Goal: Task Accomplishment & Management: Manage account settings

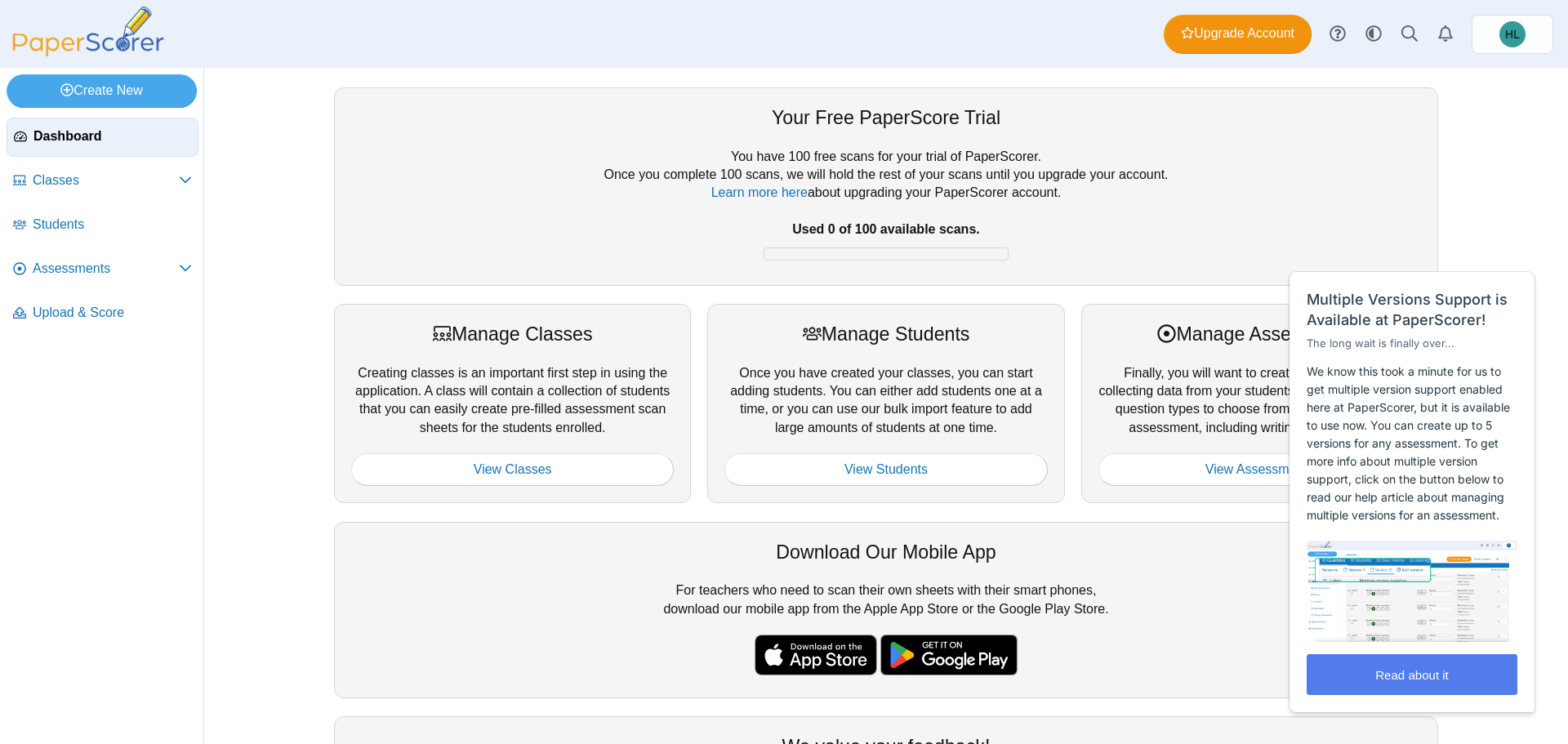
click at [606, 92] on div "Your Free PaperScore Trial You have 100 free scans for your trial of PaperScore…" at bounding box center [886, 186] width 1104 height 198
click at [1477, 201] on div "Your Free PaperScore Trial You have 100 free scans for your trial of PaperScore…" at bounding box center [886, 406] width 1225 height 676
click at [114, 280] on link "Assessments" at bounding box center [102, 269] width 192 height 39
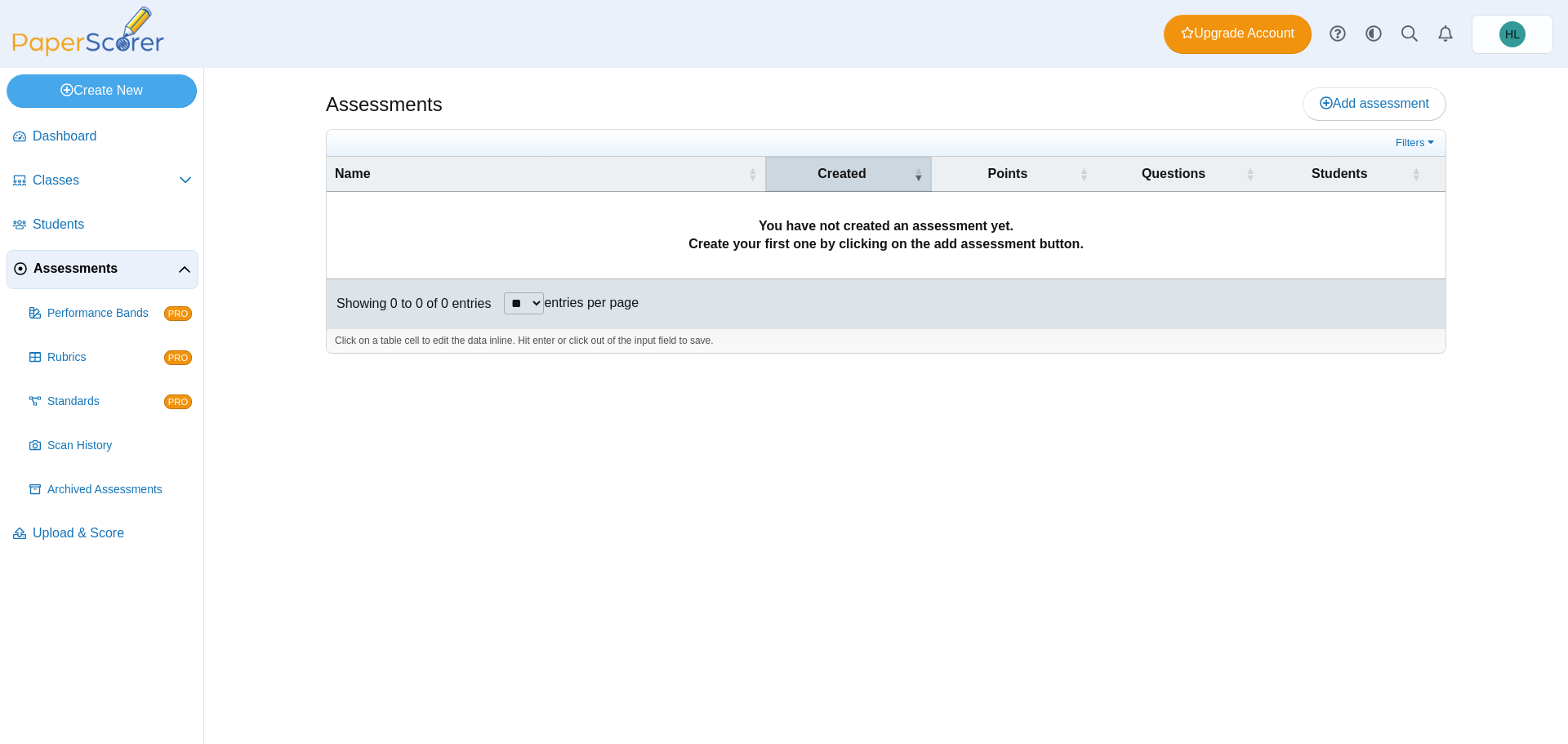
click at [850, 169] on span "Created" at bounding box center [841, 174] width 136 height 18
click at [1404, 90] on link "Add assessment" at bounding box center [1374, 103] width 144 height 33
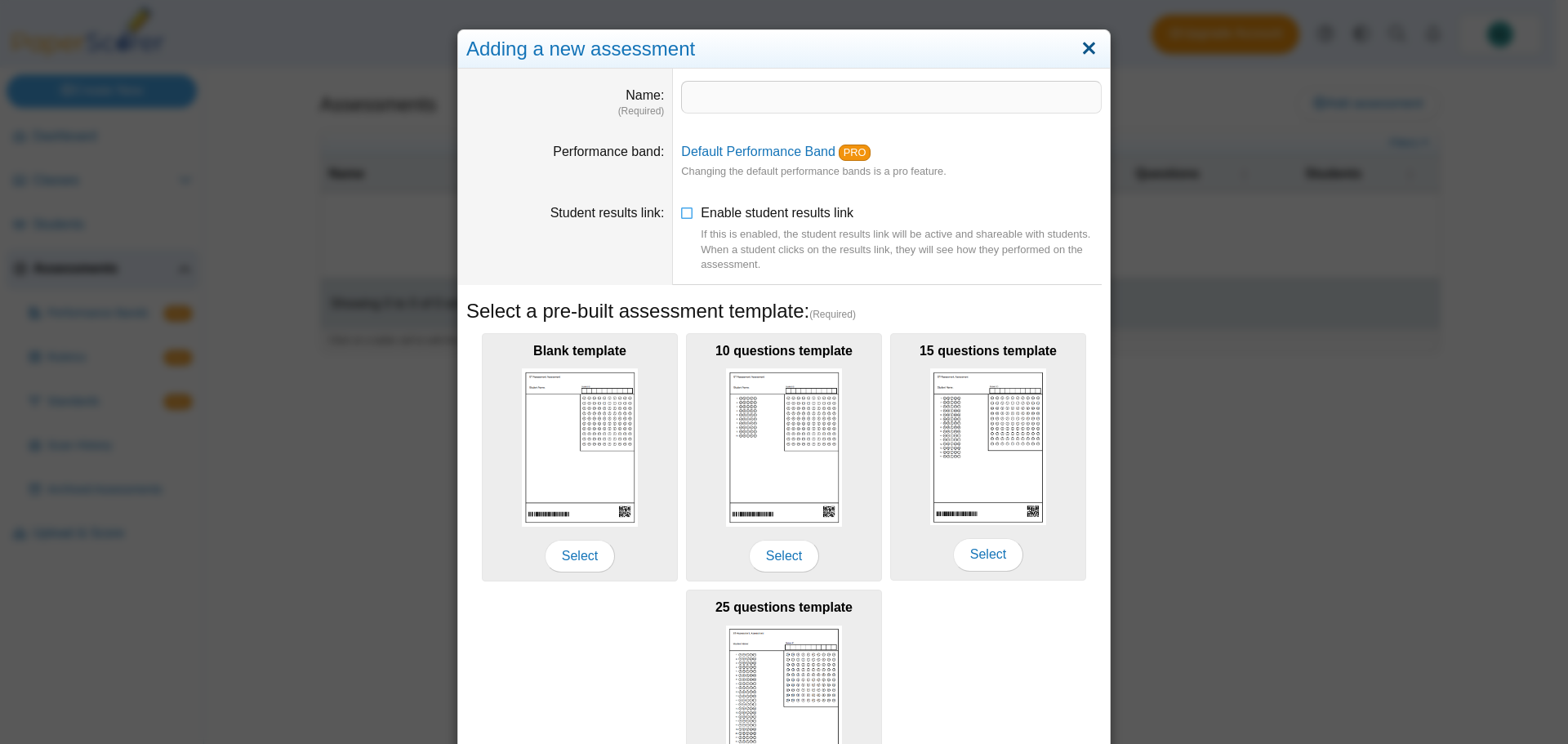
click at [1083, 48] on link "Close" at bounding box center [1088, 49] width 25 height 28
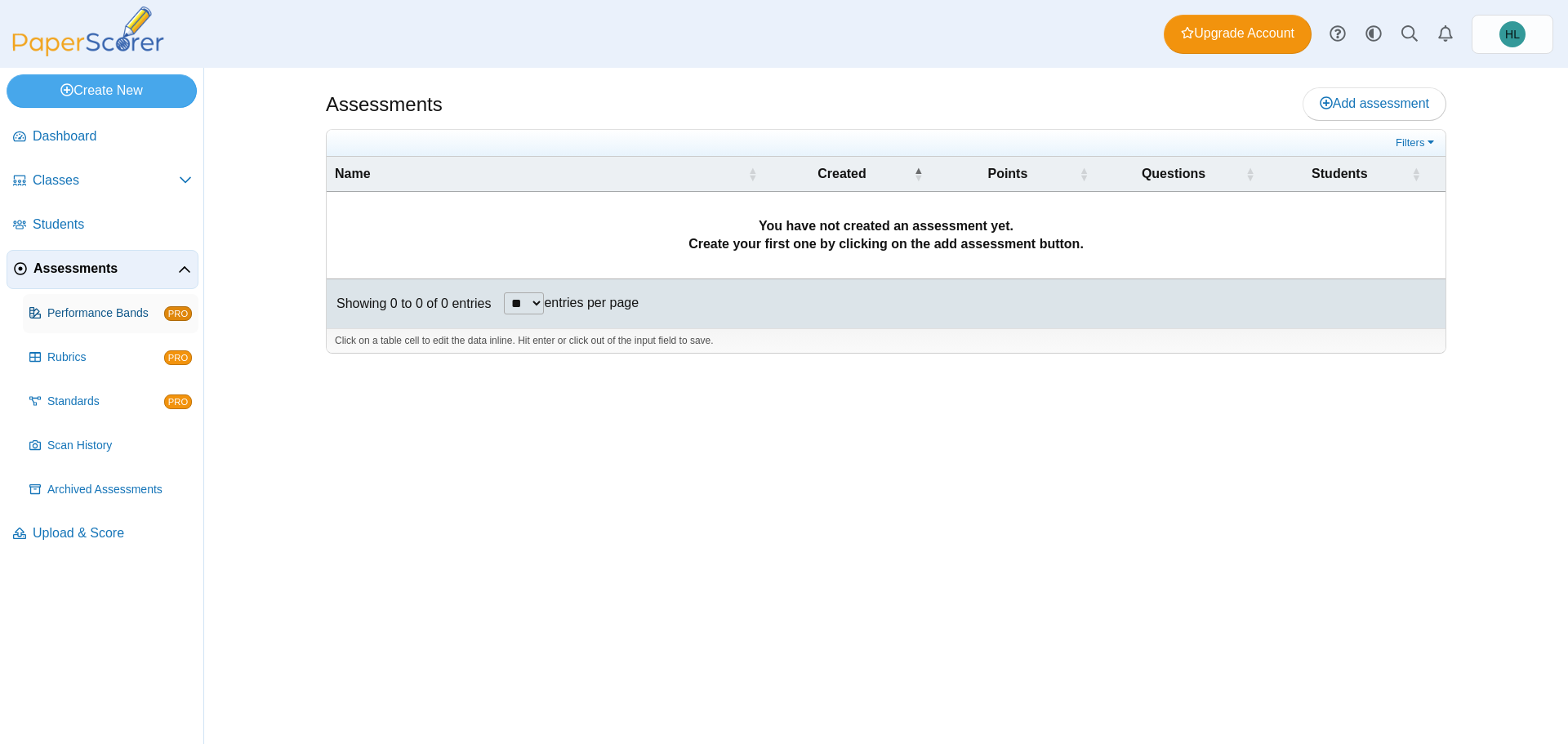
click at [111, 307] on span "Performance Bands" at bounding box center [105, 313] width 116 height 16
